Goal: Information Seeking & Learning: Learn about a topic

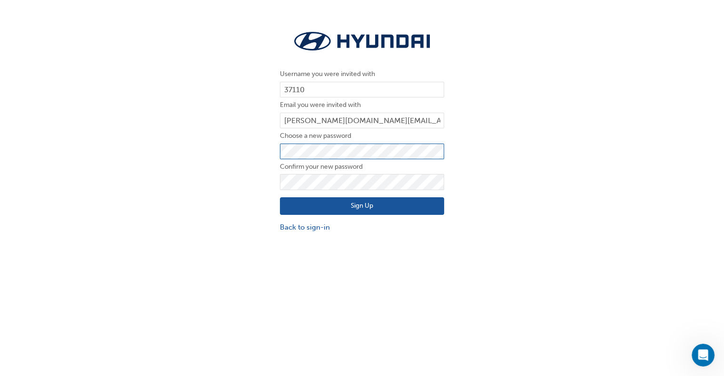
click at [204, 152] on div "Username you were invited with 37110 Email you were invited with [PERSON_NAME][…" at bounding box center [362, 130] width 724 height 219
click button "Sign Up" at bounding box center [362, 206] width 164 height 18
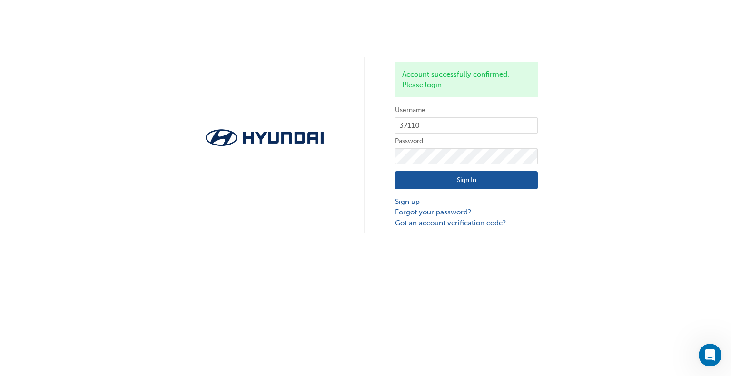
click at [469, 175] on button "Sign In" at bounding box center [466, 180] width 143 height 18
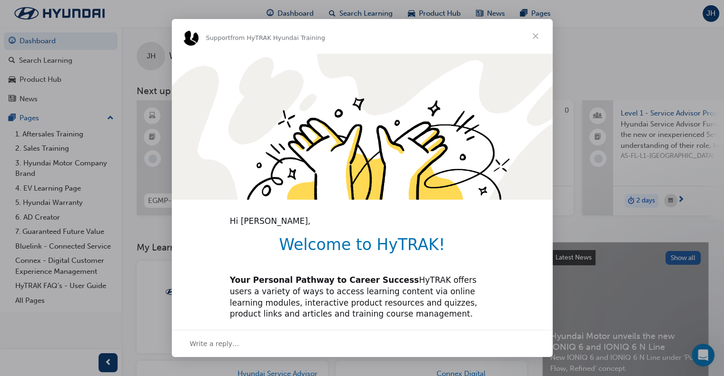
click at [531, 37] on span "Close" at bounding box center [535, 36] width 34 height 34
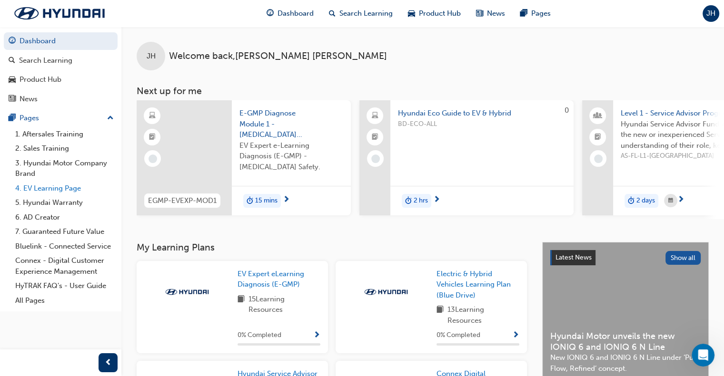
click at [67, 190] on link "4. EV Learning Page" at bounding box center [64, 188] width 106 height 15
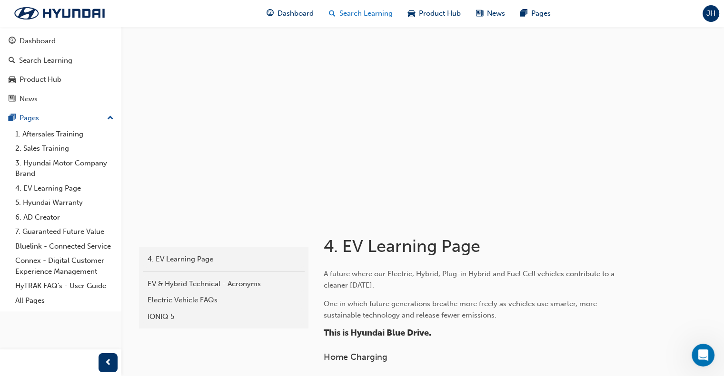
click at [368, 10] on span "Search Learning" at bounding box center [365, 13] width 53 height 11
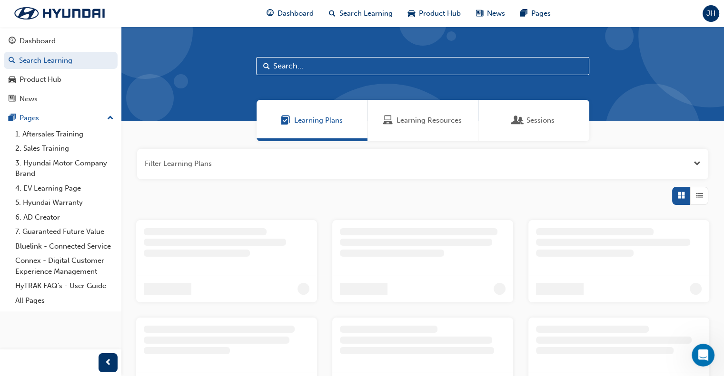
click at [318, 68] on input "text" at bounding box center [422, 66] width 333 height 18
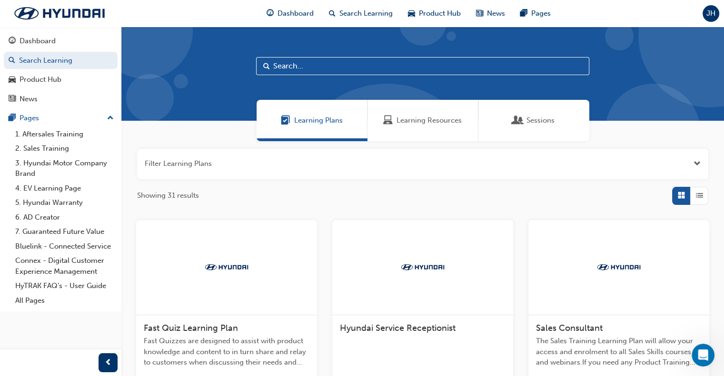
paste input "ECO-1"
type input "ECO-1"
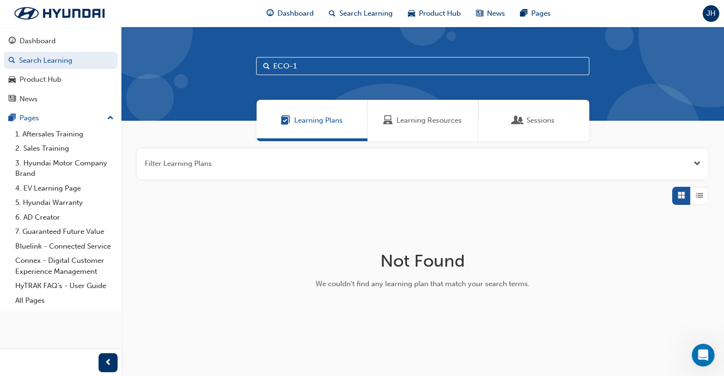
click at [408, 122] on span "Learning Resources" at bounding box center [428, 120] width 65 height 11
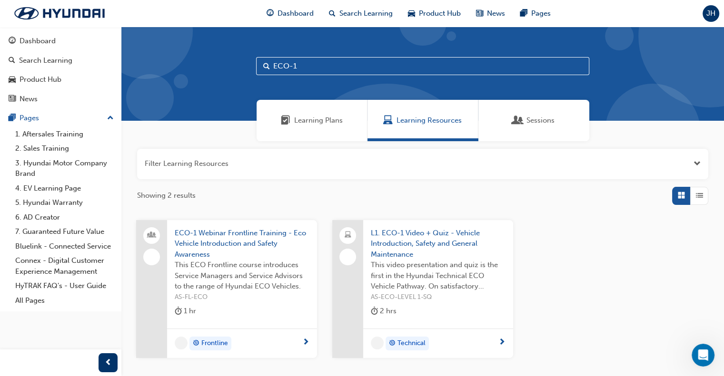
click at [332, 66] on input "ECO-1" at bounding box center [422, 66] width 333 height 18
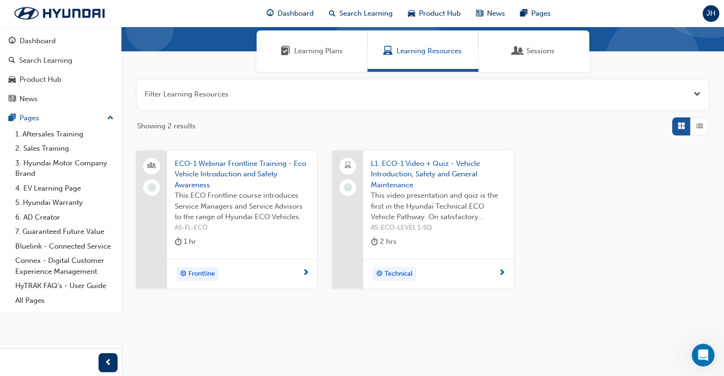
scroll to position [74, 0]
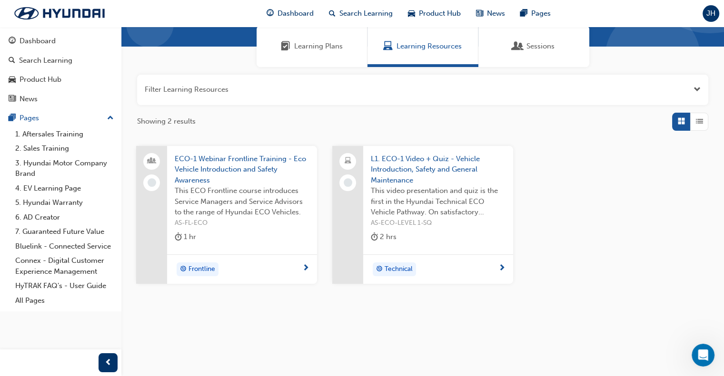
click at [383, 177] on span "L1. ECO-1 Video + Quiz - Vehicle Introduction, Safety and General Maintenance" at bounding box center [438, 170] width 135 height 32
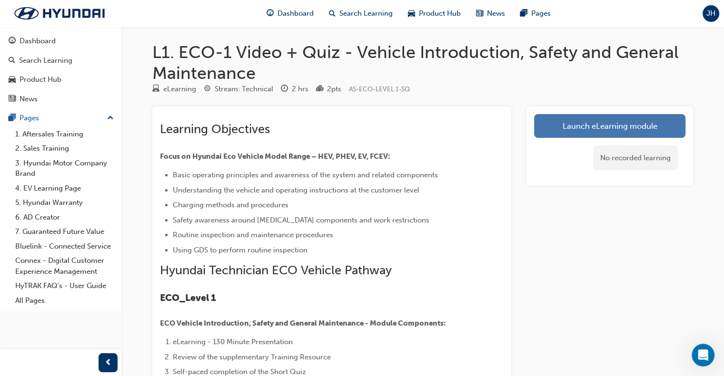
click at [604, 127] on link "Launch eLearning module" at bounding box center [609, 126] width 151 height 24
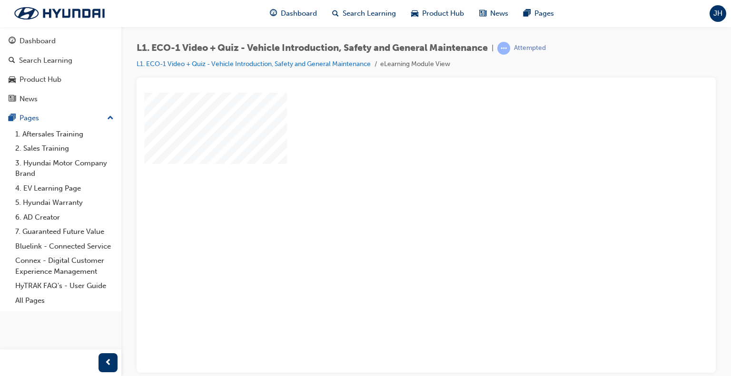
click at [399, 205] on div "play" at bounding box center [399, 205] width 0 height 0
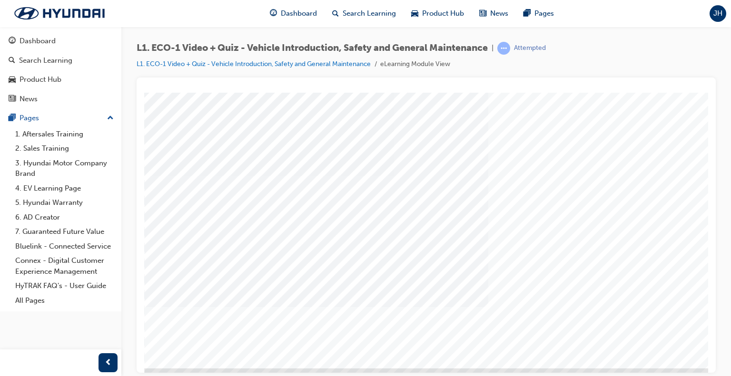
scroll to position [84, 0]
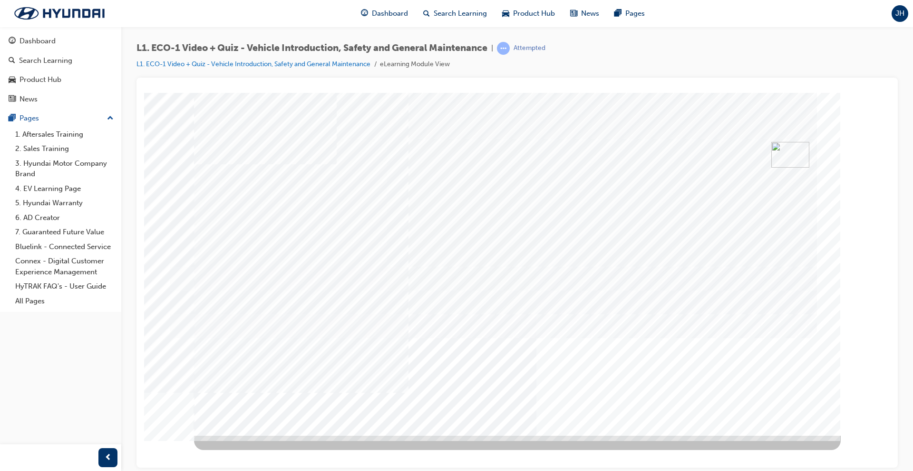
click at [142, 367] on div at bounding box center [518, 273] width 762 height 390
